Goal: Navigation & Orientation: Find specific page/section

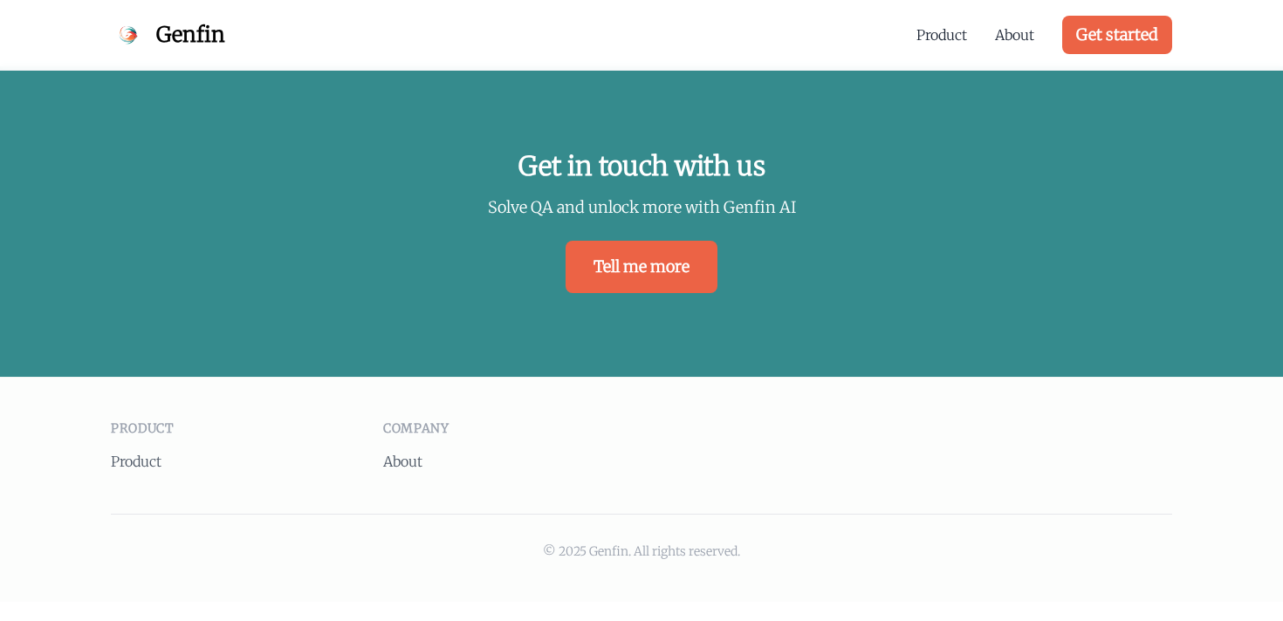
scroll to position [3875, 0]
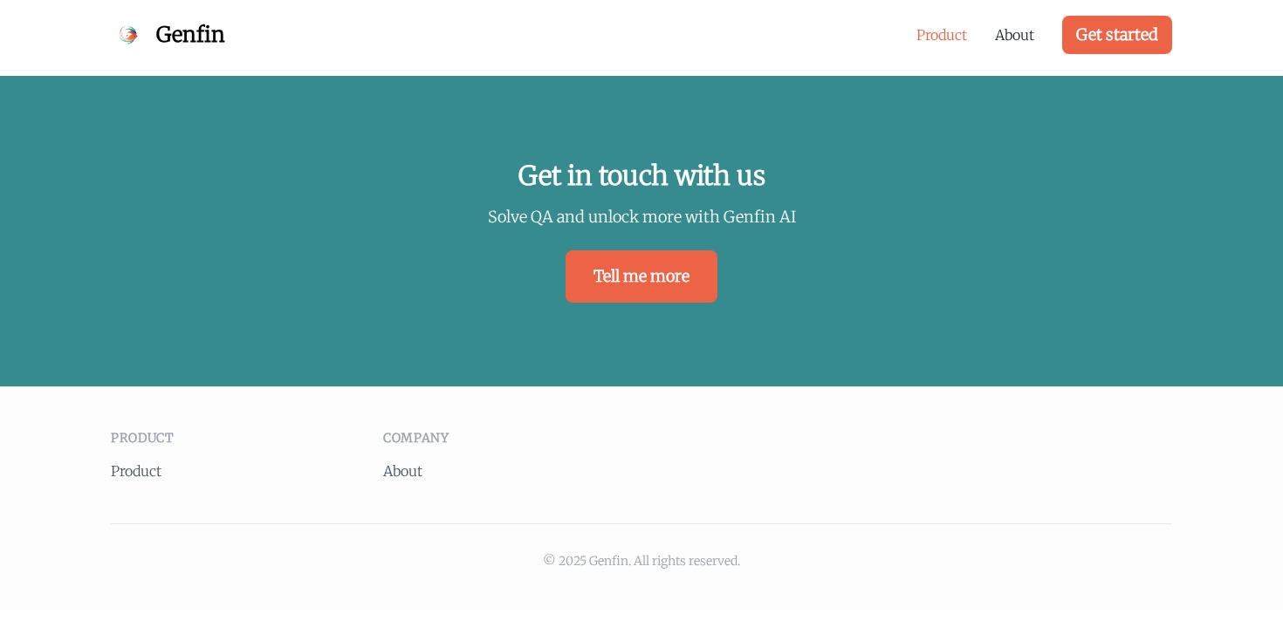
click at [938, 41] on link "Product" at bounding box center [941, 34] width 51 height 21
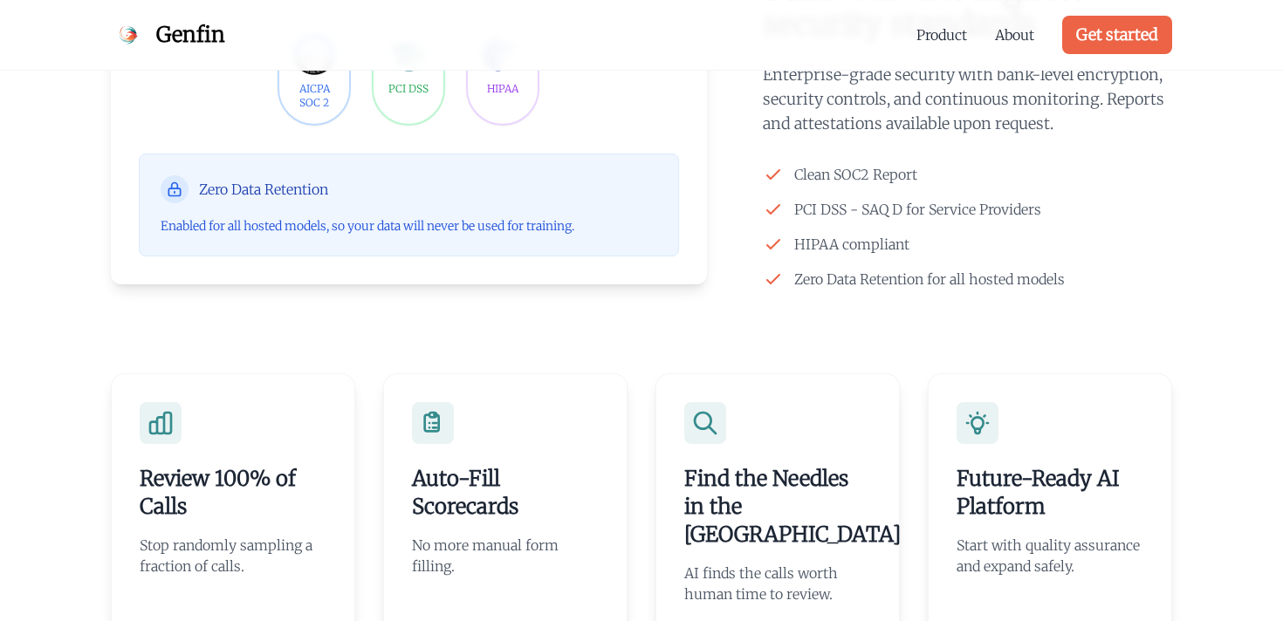
scroll to position [1746, 0]
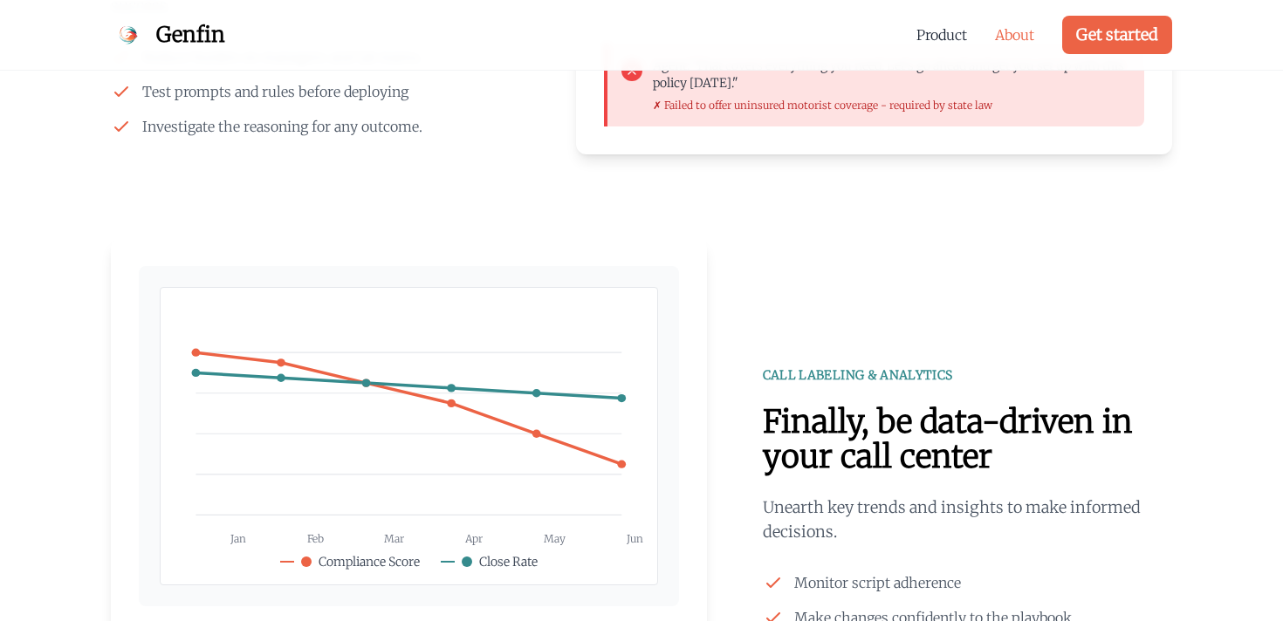
click at [1011, 38] on link "About" at bounding box center [1014, 34] width 39 height 21
